Goal: Task Accomplishment & Management: Use online tool/utility

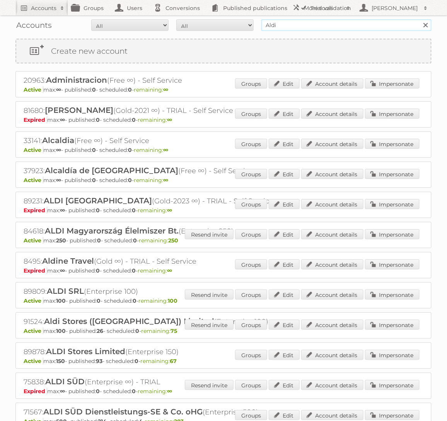
click at [379, 24] on input "Aldi" at bounding box center [346, 25] width 170 height 12
type input "The Foschini Group"
click at [419, 19] on input "Search" at bounding box center [425, 25] width 12 height 12
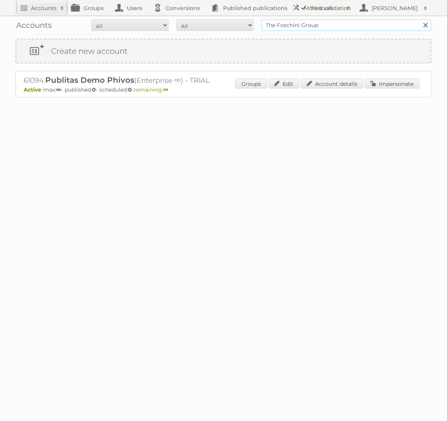
click at [300, 23] on input "The Foschini Group" at bounding box center [346, 25] width 170 height 12
type input "TFG"
click at [419, 19] on input "Search" at bounding box center [425, 25] width 12 height 12
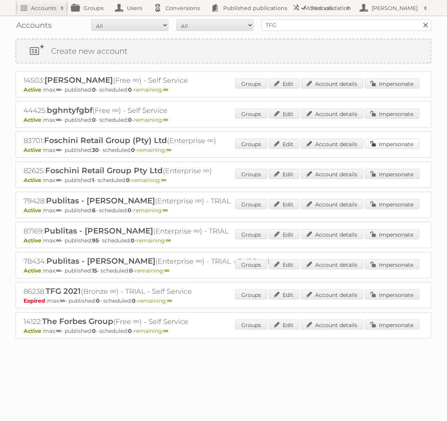
click at [411, 144] on link "Impersonate" at bounding box center [392, 144] width 55 height 10
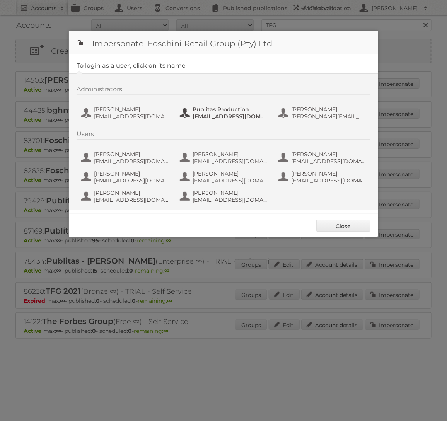
click at [234, 106] on span "Publitas Production" at bounding box center [230, 109] width 75 height 7
